Goal: Information Seeking & Learning: Learn about a topic

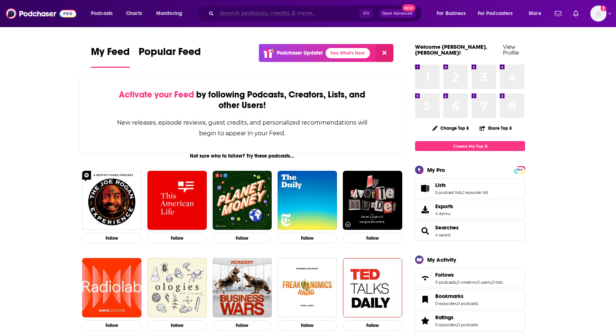
click at [224, 12] on input "Search podcasts, credits, & more..." at bounding box center [288, 14] width 143 height 12
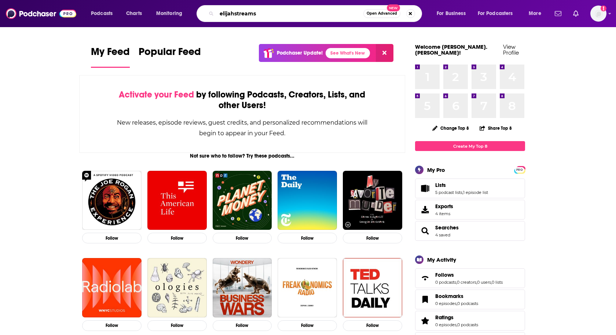
type input "elijahstreams"
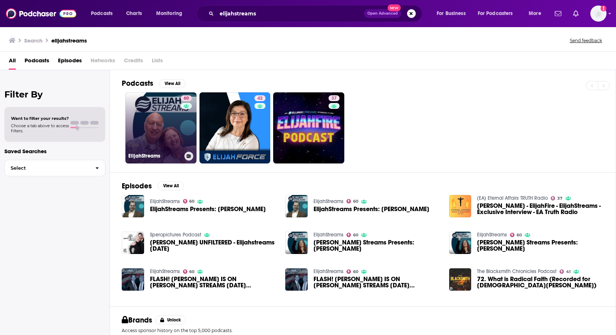
click at [151, 137] on link "60 ElijahStreams" at bounding box center [160, 127] width 71 height 71
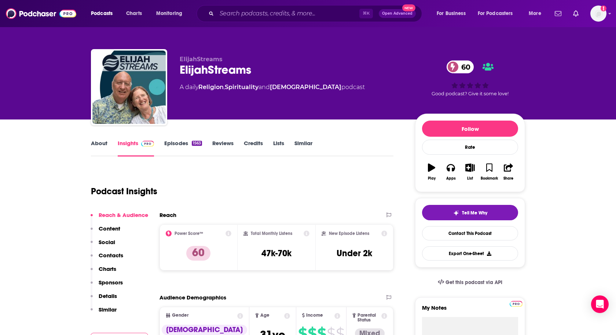
click at [102, 141] on link "About" at bounding box center [99, 148] width 16 height 17
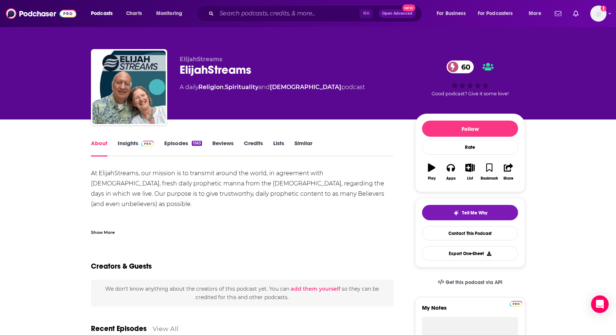
click at [115, 177] on div "At ElijahStreams, our mission is to transmit around the world, in agreement wit…" at bounding box center [242, 204] width 302 height 72
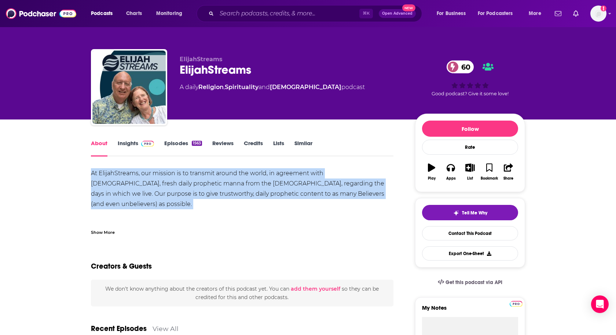
click at [115, 177] on div "At ElijahStreams, our mission is to transmit around the world, in agreement wit…" at bounding box center [242, 204] width 302 height 72
copy div "At ElijahStreams, our mission is to transmit around the world, in agreement wit…"
